Goal: Obtain resource: Download file/media

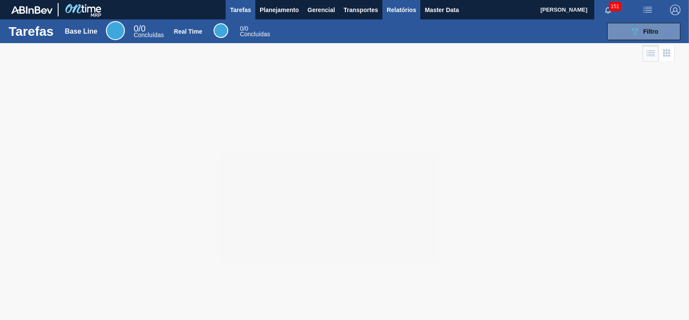
click at [401, 6] on span "Relatórios" at bounding box center [401, 10] width 29 height 10
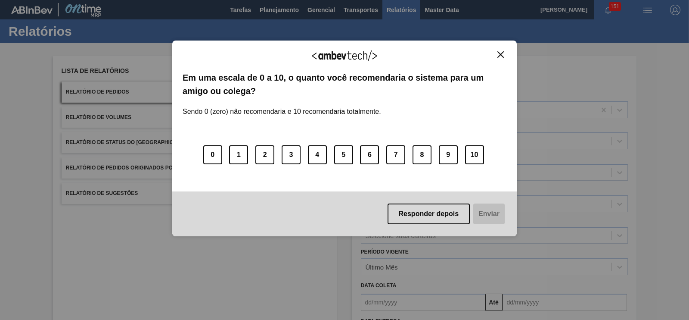
click at [508, 50] on div "Agradecemos seu feedback! Em uma escala de 0 a 10, o quanto você recomendaria o…" at bounding box center [344, 138] width 345 height 196
click at [498, 56] on img "Close" at bounding box center [501, 54] width 6 height 6
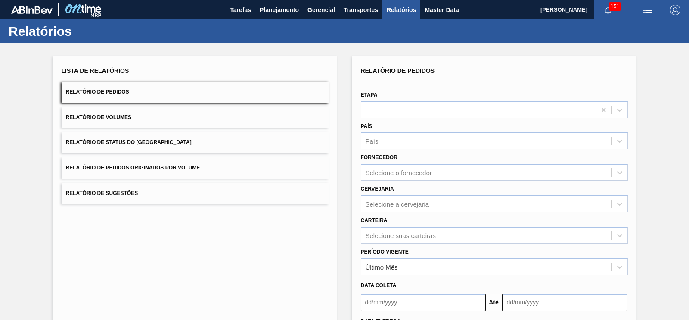
click at [157, 120] on button "Relatório de Volumes" at bounding box center [195, 117] width 267 height 21
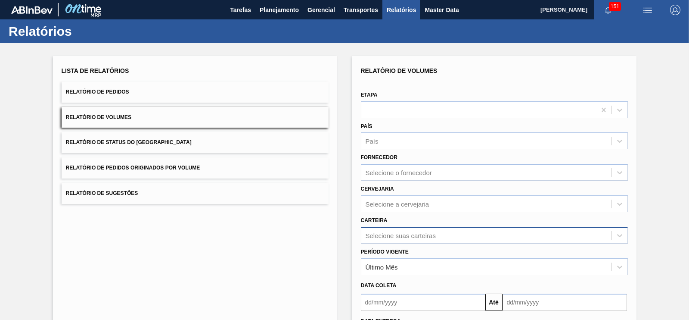
click at [393, 229] on div "Selecione suas carteiras" at bounding box center [494, 235] width 267 height 17
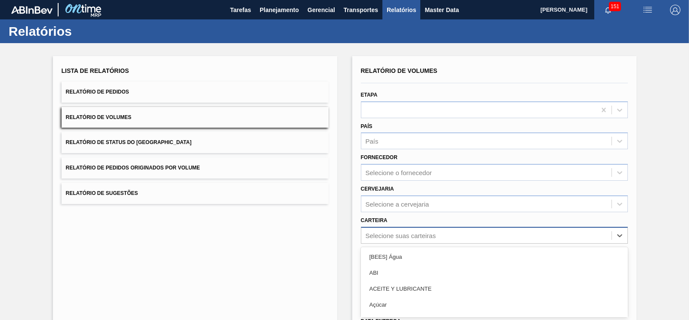
scroll to position [58, 0]
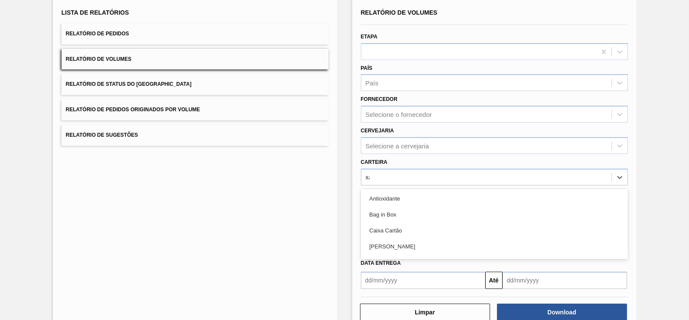
type input "xar"
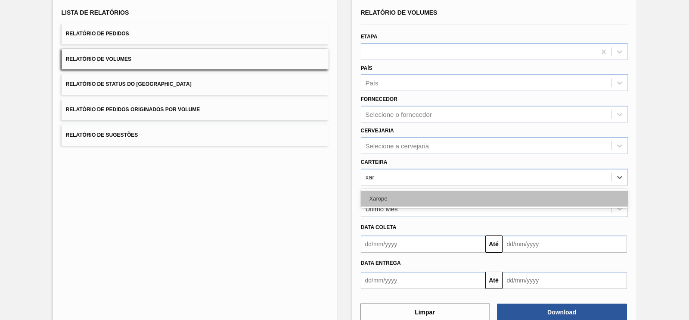
click at [386, 195] on div "Xarope" at bounding box center [494, 198] width 267 height 16
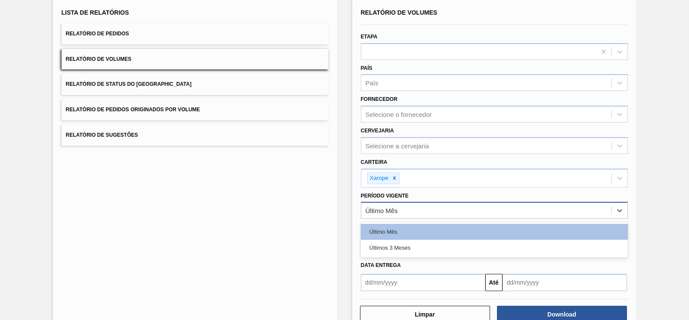
click at [429, 213] on div "Último Mês" at bounding box center [486, 210] width 250 height 12
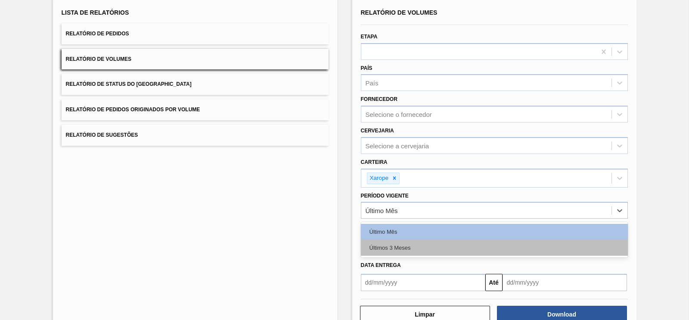
click at [407, 240] on div "Últimos 3 Meses" at bounding box center [494, 248] width 267 height 16
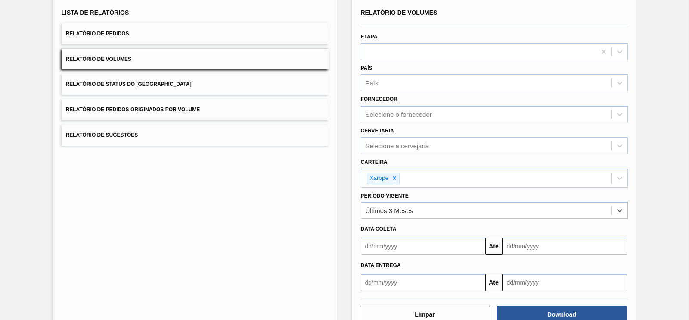
click at [539, 305] on div "Download" at bounding box center [563, 314] width 137 height 19
click at [162, 35] on button "Relatório de Pedidos" at bounding box center [195, 33] width 267 height 21
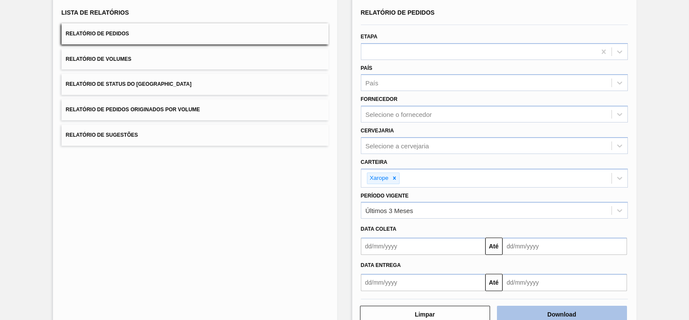
click at [560, 308] on button "Download" at bounding box center [562, 313] width 130 height 17
